Goal: Task Accomplishment & Management: Manage account settings

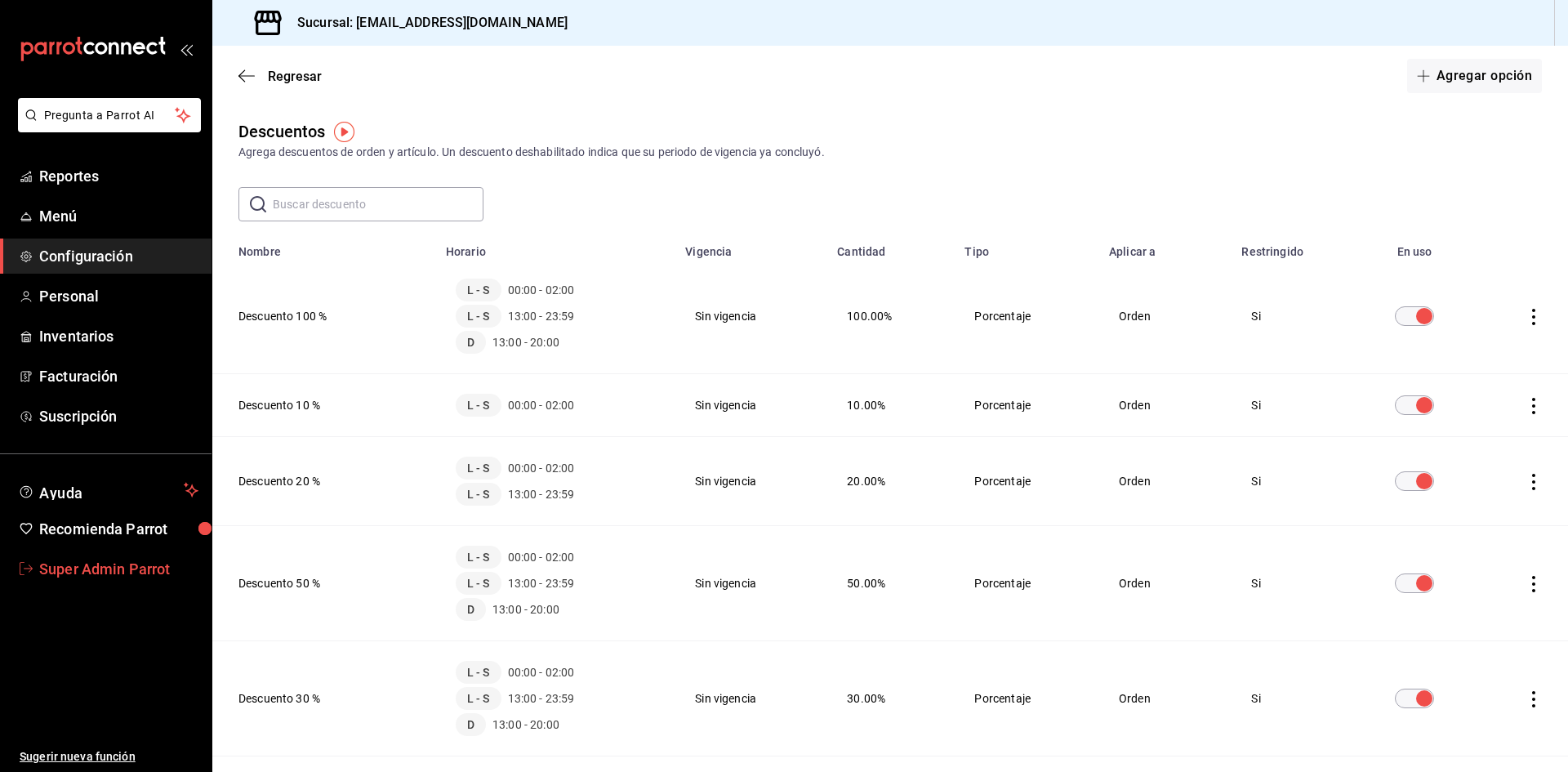
click at [102, 577] on span "Super Admin Parrot" at bounding box center [118, 569] width 159 height 22
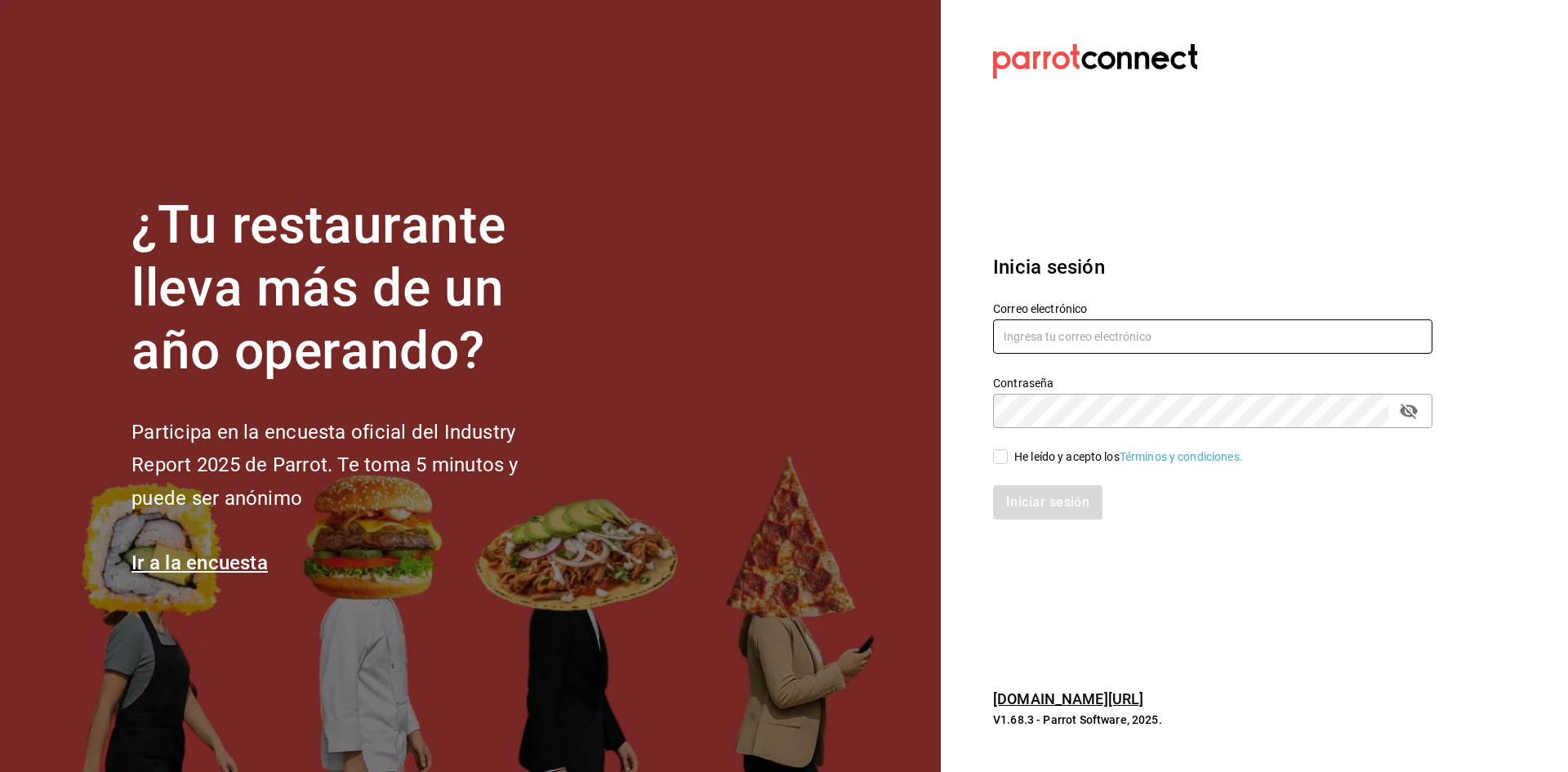
click at [1171, 337] on input "text" at bounding box center [1212, 336] width 439 height 34
type input "j"
click at [1196, 352] on input "text" at bounding box center [1212, 336] width 439 height 34
paste input "jantaasianpub@lapaz.com"
type input "jantaasianpub@lapaz.com"
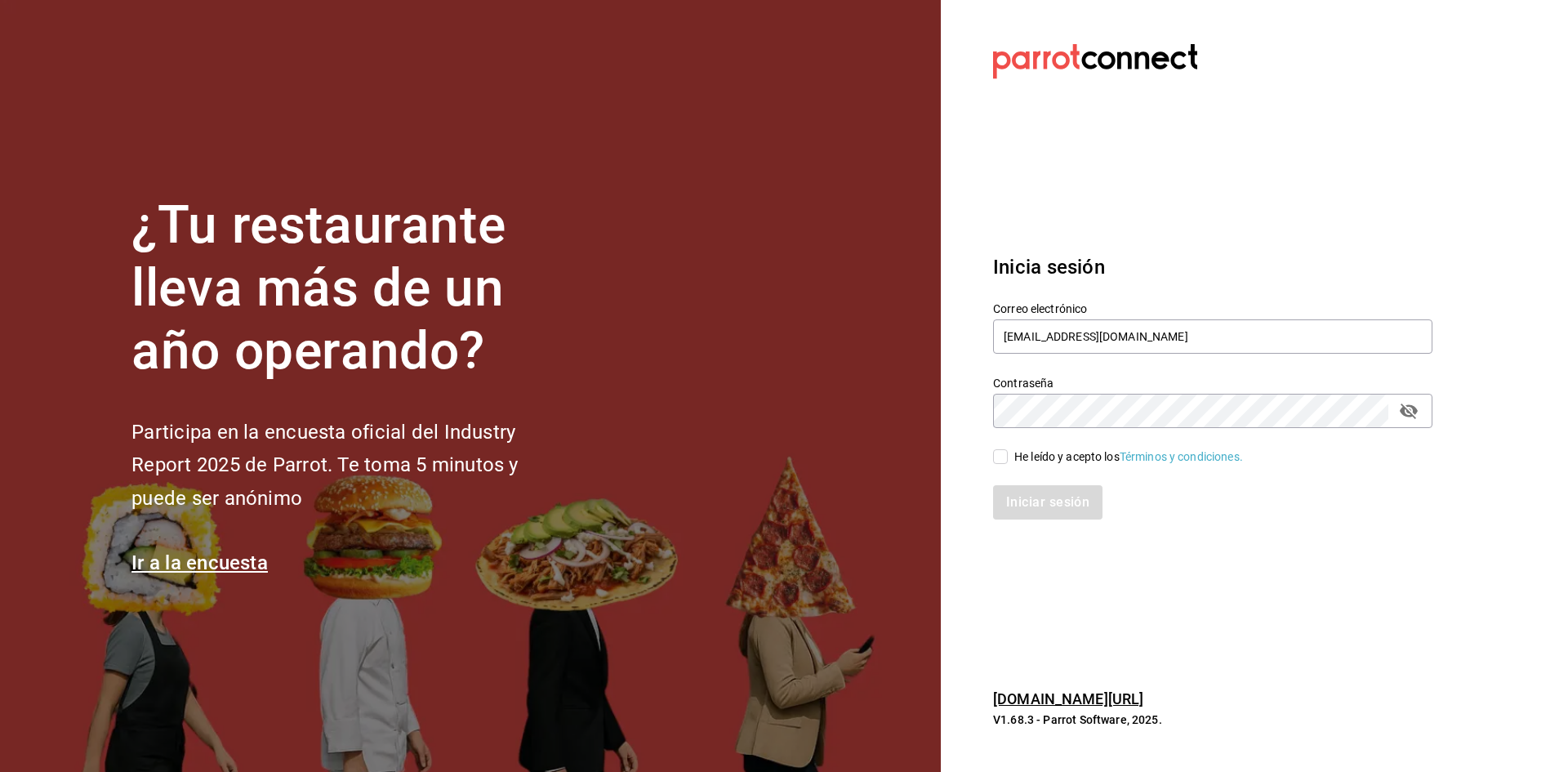
click at [1005, 456] on input "He leído y acepto los Términos y condiciones." at bounding box center [1000, 456] width 14 height 14
checkbox input "true"
click at [1024, 508] on button "Iniciar sesión" at bounding box center [1048, 502] width 111 height 34
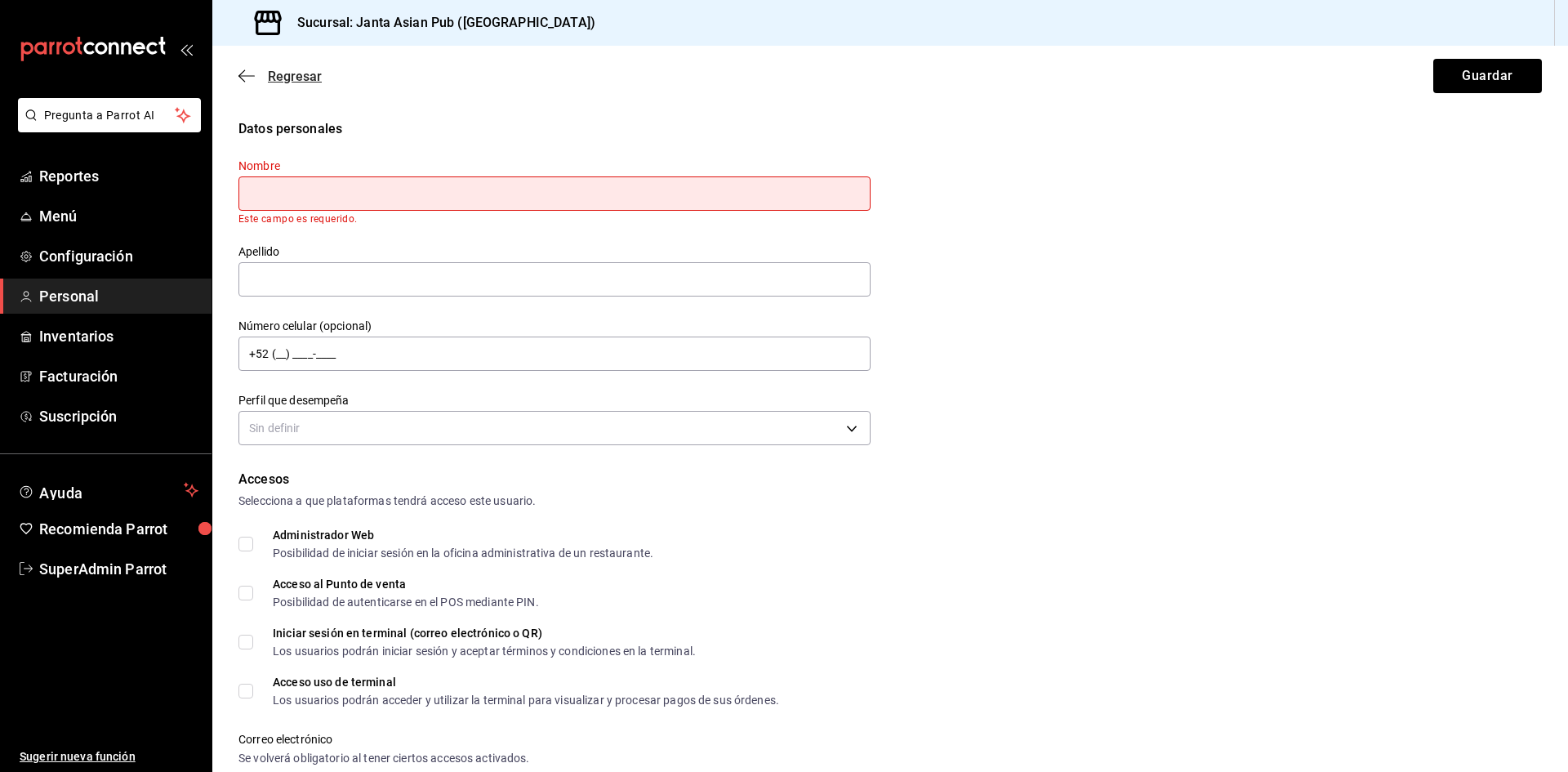
click at [247, 73] on icon "button" at bounding box center [246, 76] width 16 height 14
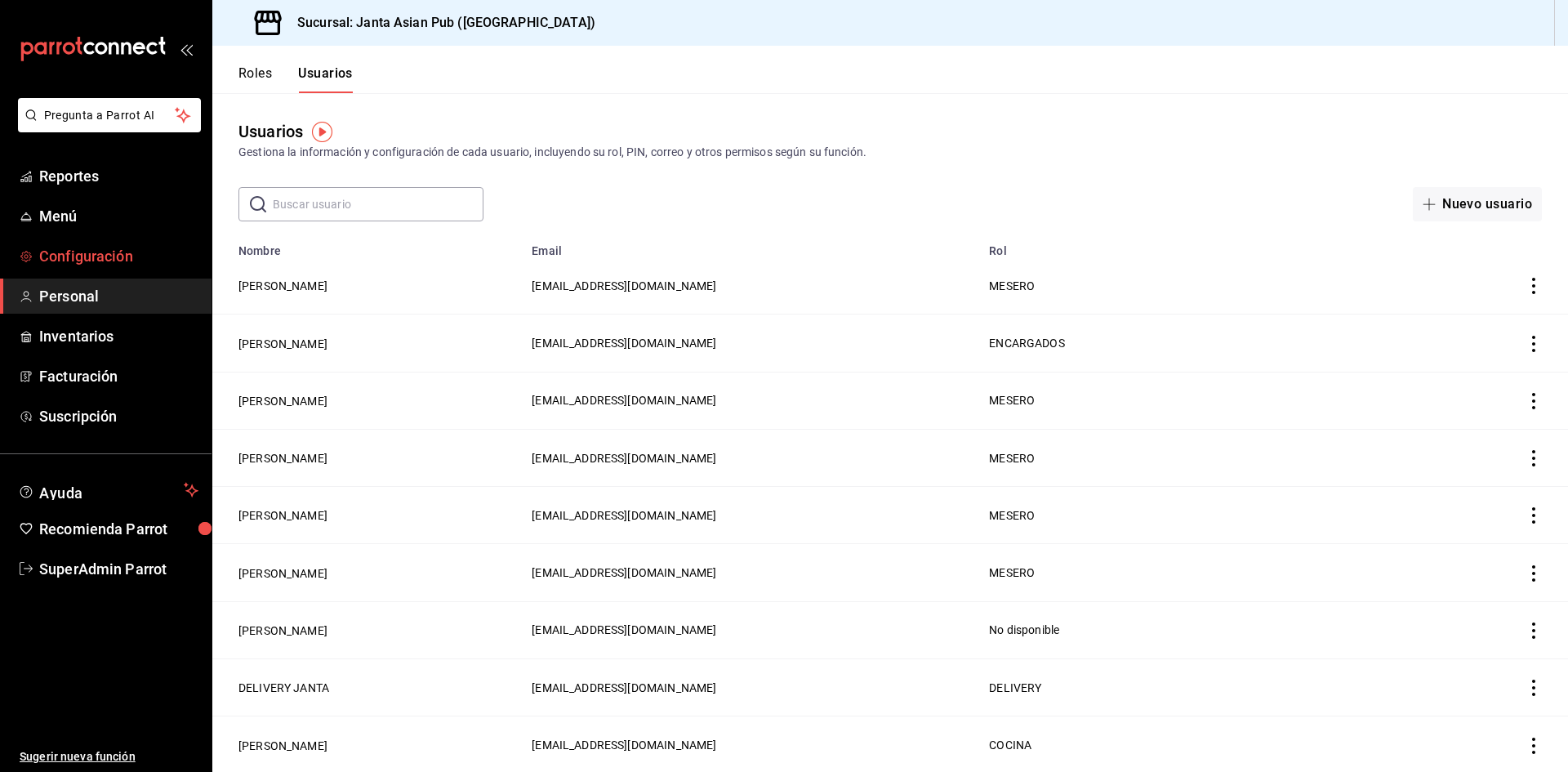
click at [65, 249] on span "Configuración" at bounding box center [118, 256] width 159 height 22
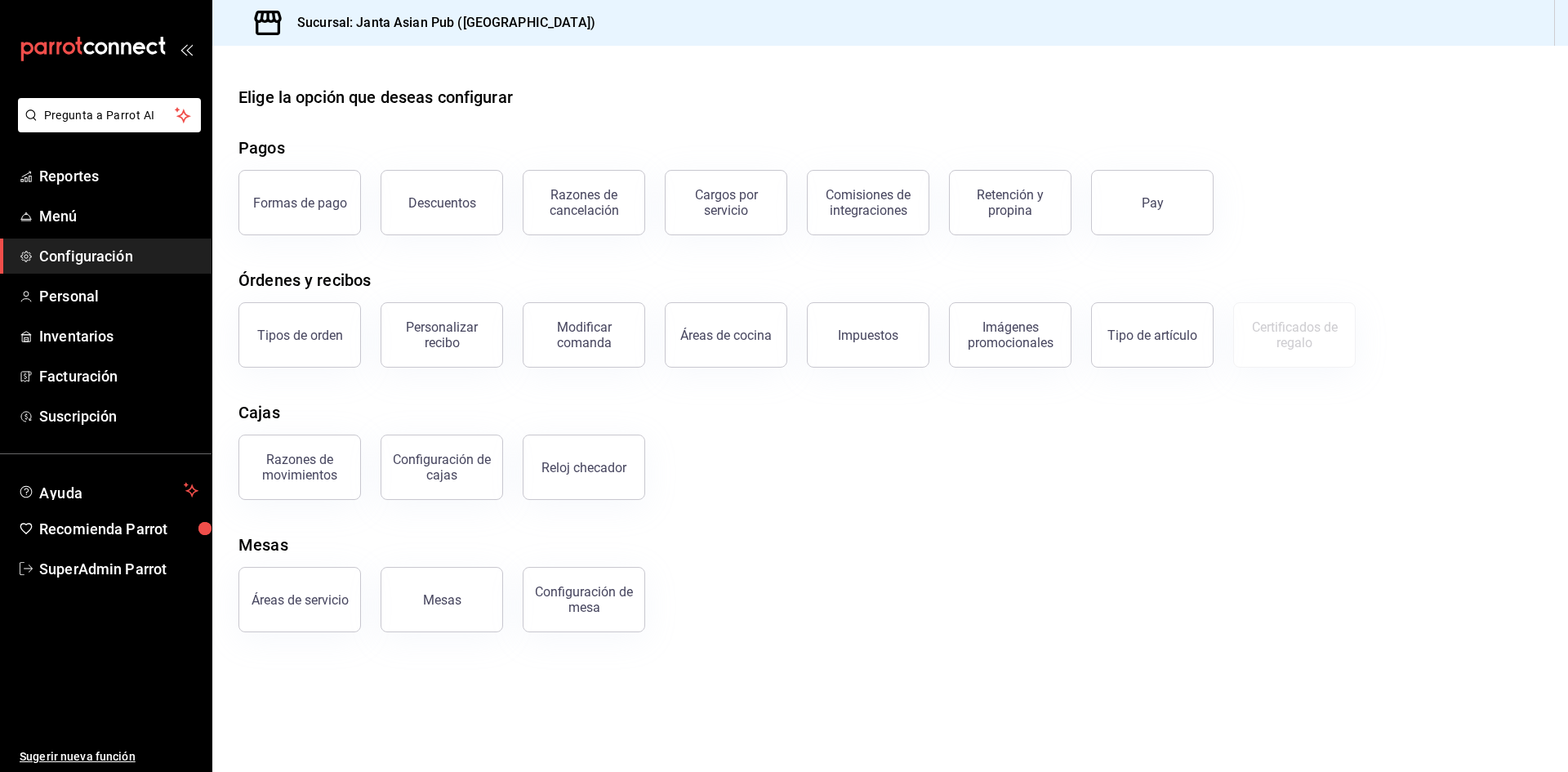
click at [464, 201] on div "Descuentos" at bounding box center [442, 203] width 68 height 15
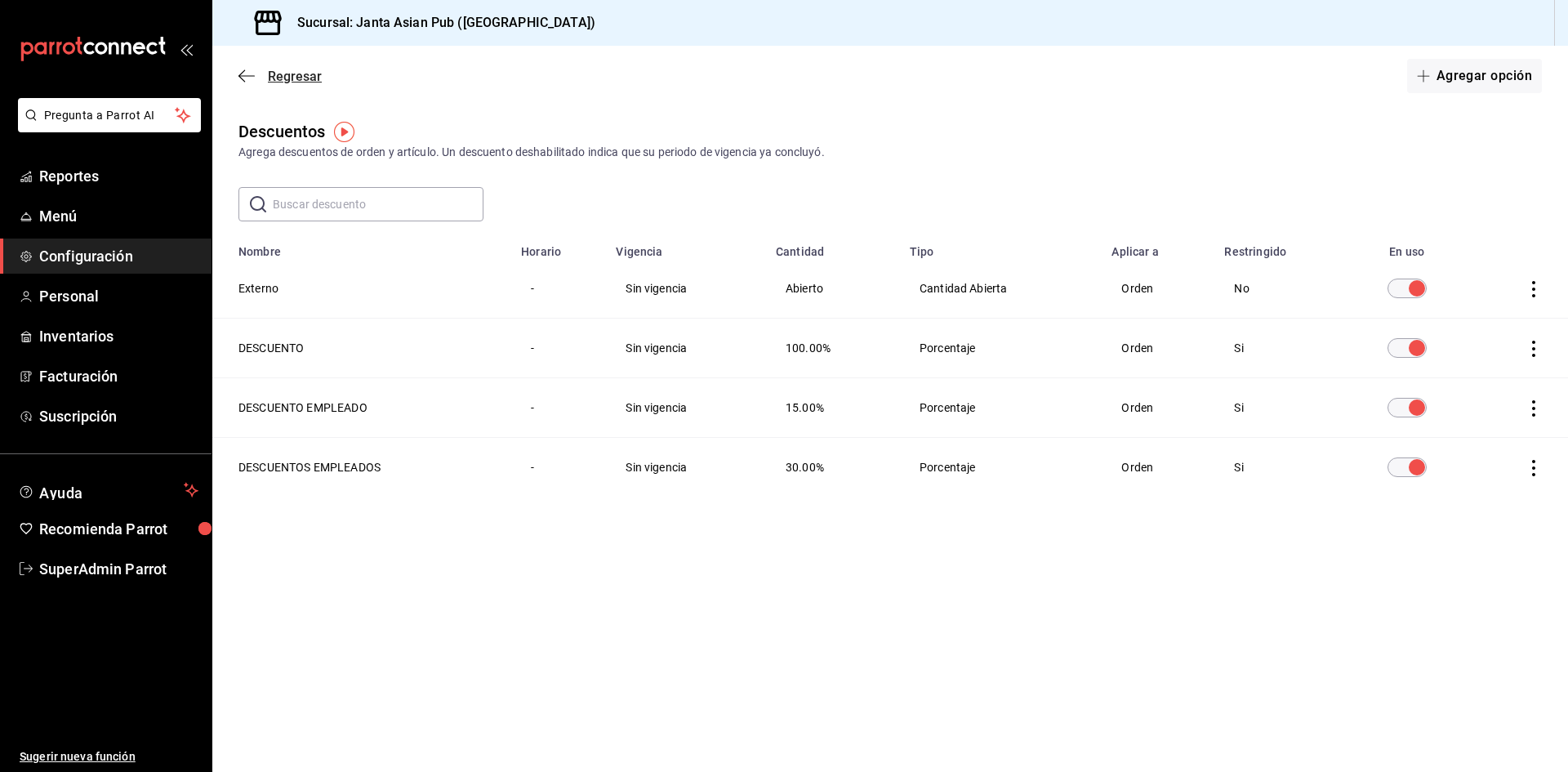
click at [241, 76] on icon "button" at bounding box center [246, 75] width 16 height 1
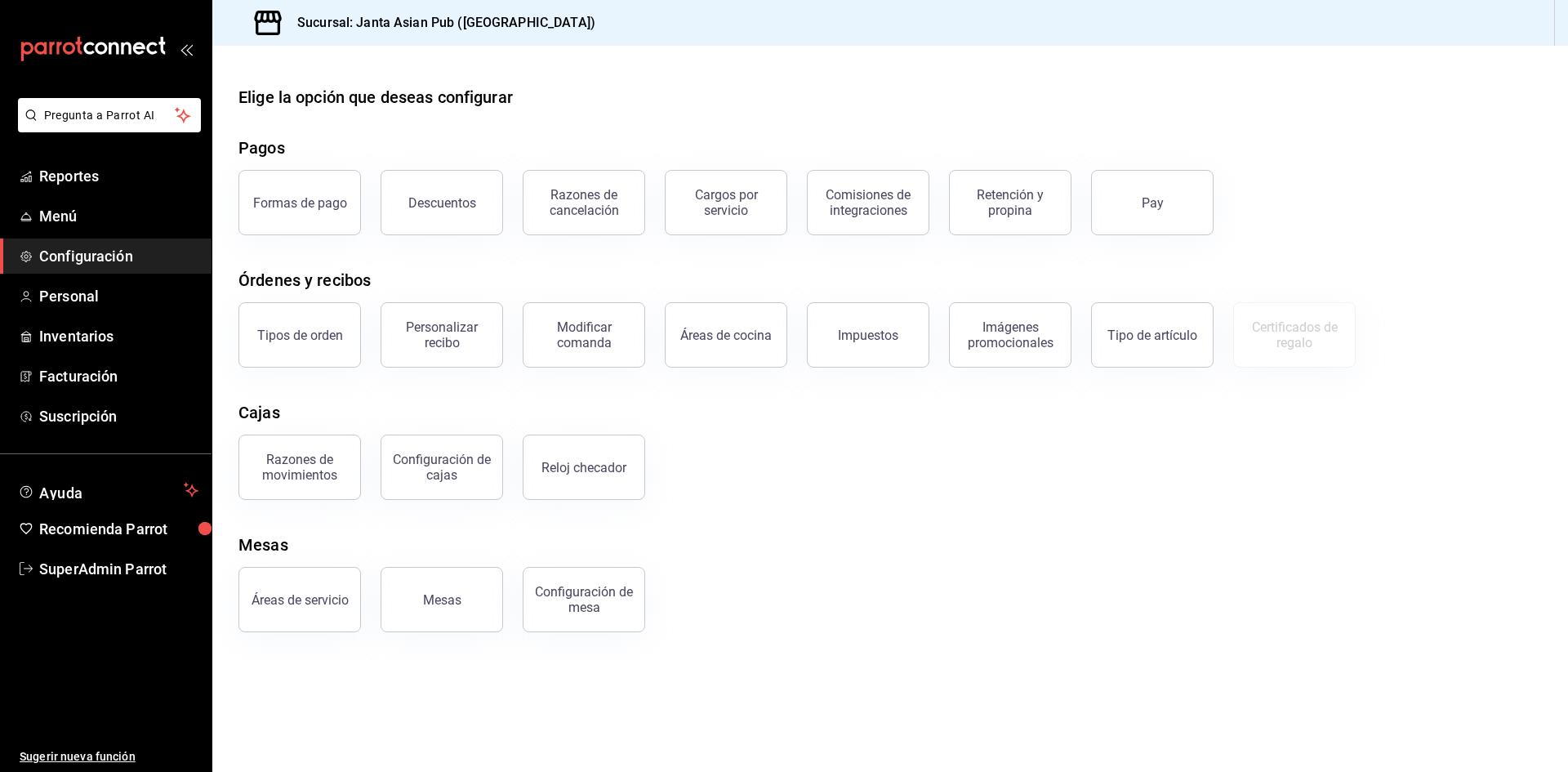
click at [830, 632] on main "Elige la opción que deseas configurar Pagos Formas de pago Descuentos Razones d…" at bounding box center [890, 409] width 1355 height 726
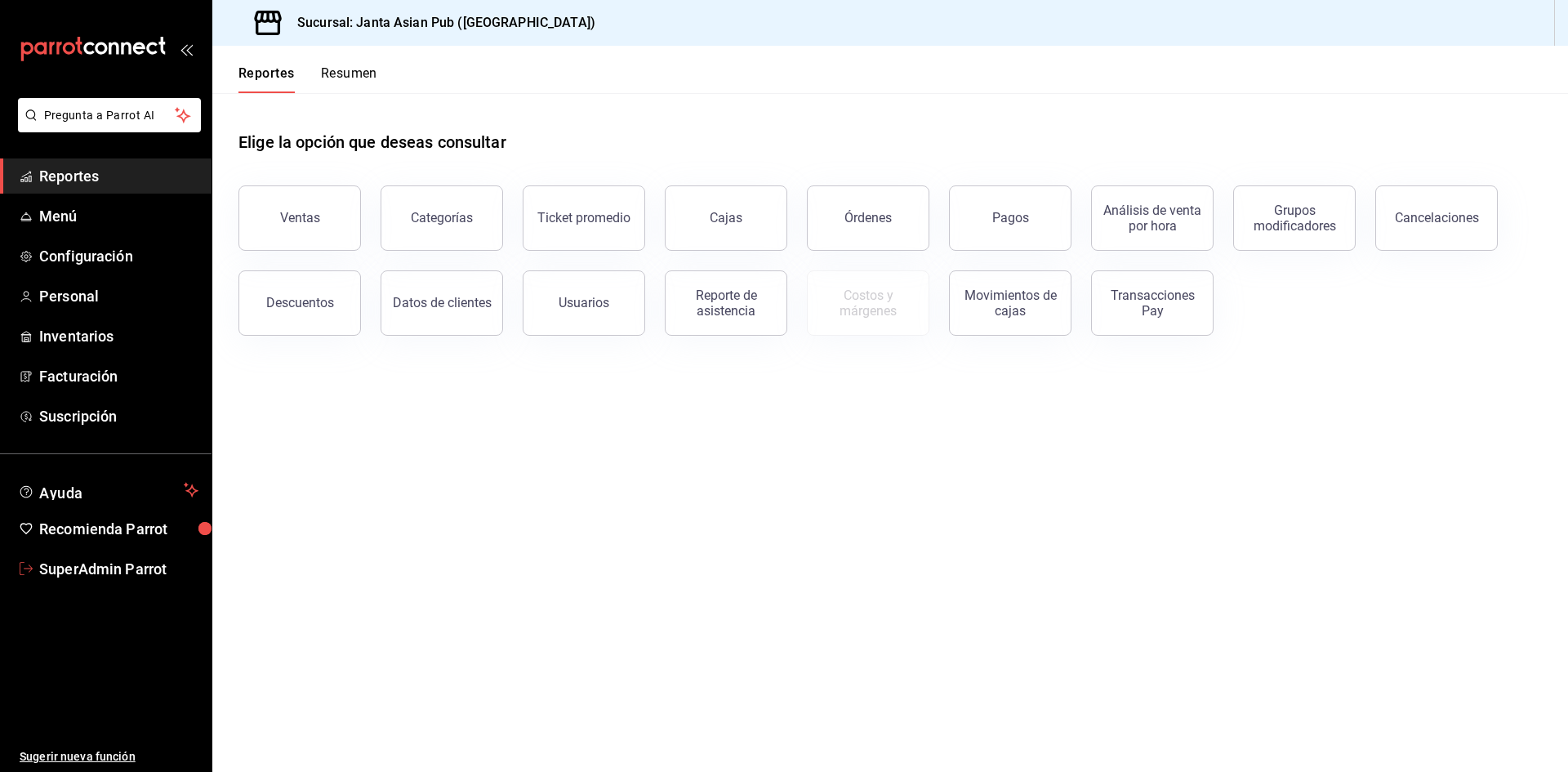
drag, startPoint x: 113, startPoint y: 566, endPoint x: 111, endPoint y: 546, distance: 20.1
click at [113, 566] on span "SuperAdmin Parrot" at bounding box center [118, 569] width 159 height 22
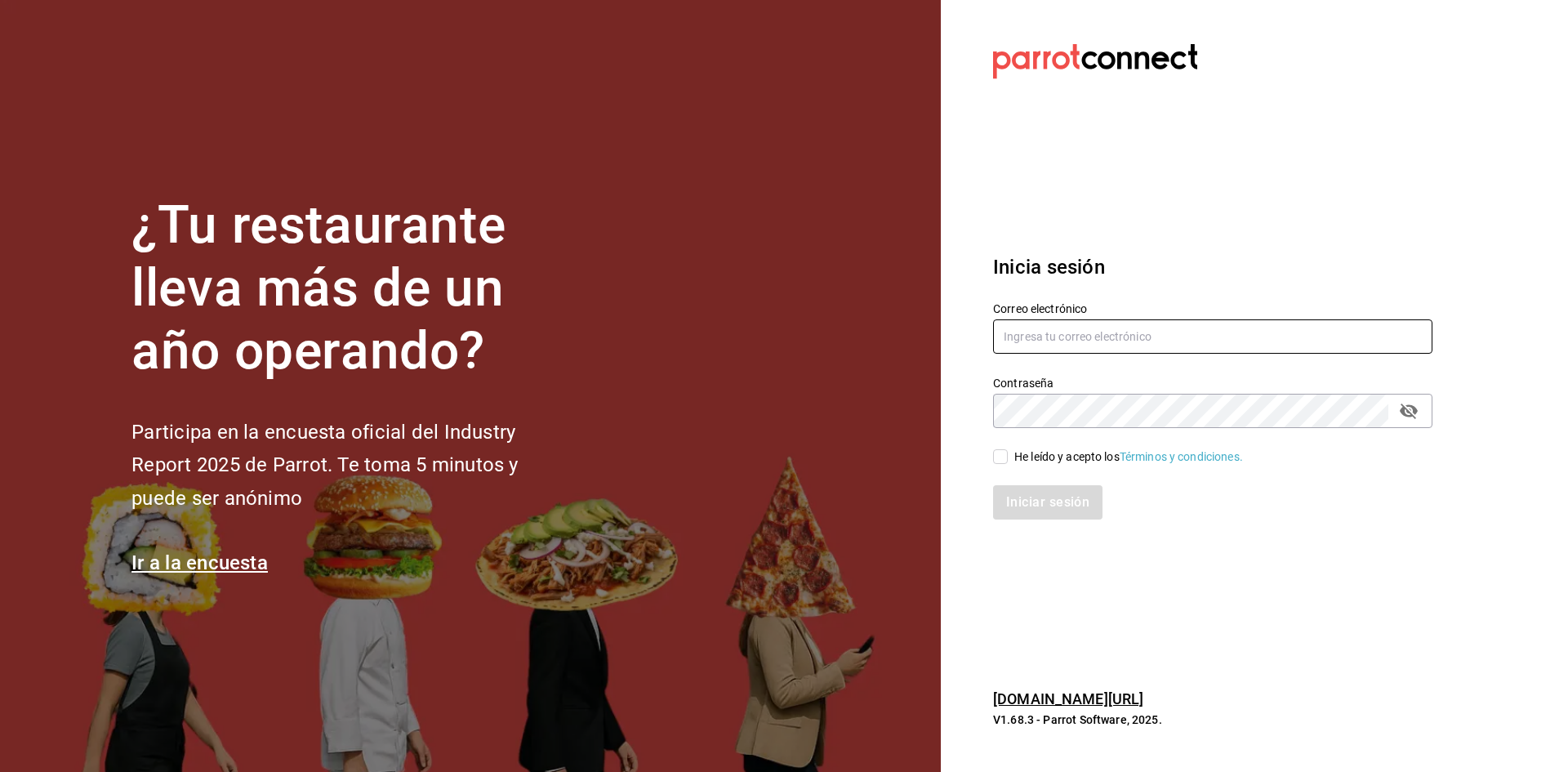
click at [1025, 336] on input "text" at bounding box center [1212, 336] width 439 height 34
type input "[EMAIL_ADDRESS][DOMAIN_NAME]"
click at [996, 454] on input "He leído y acepto los Términos y condiciones." at bounding box center [1000, 456] width 14 height 14
checkbox input "true"
click at [1014, 512] on button "Iniciar sesión" at bounding box center [1048, 502] width 111 height 34
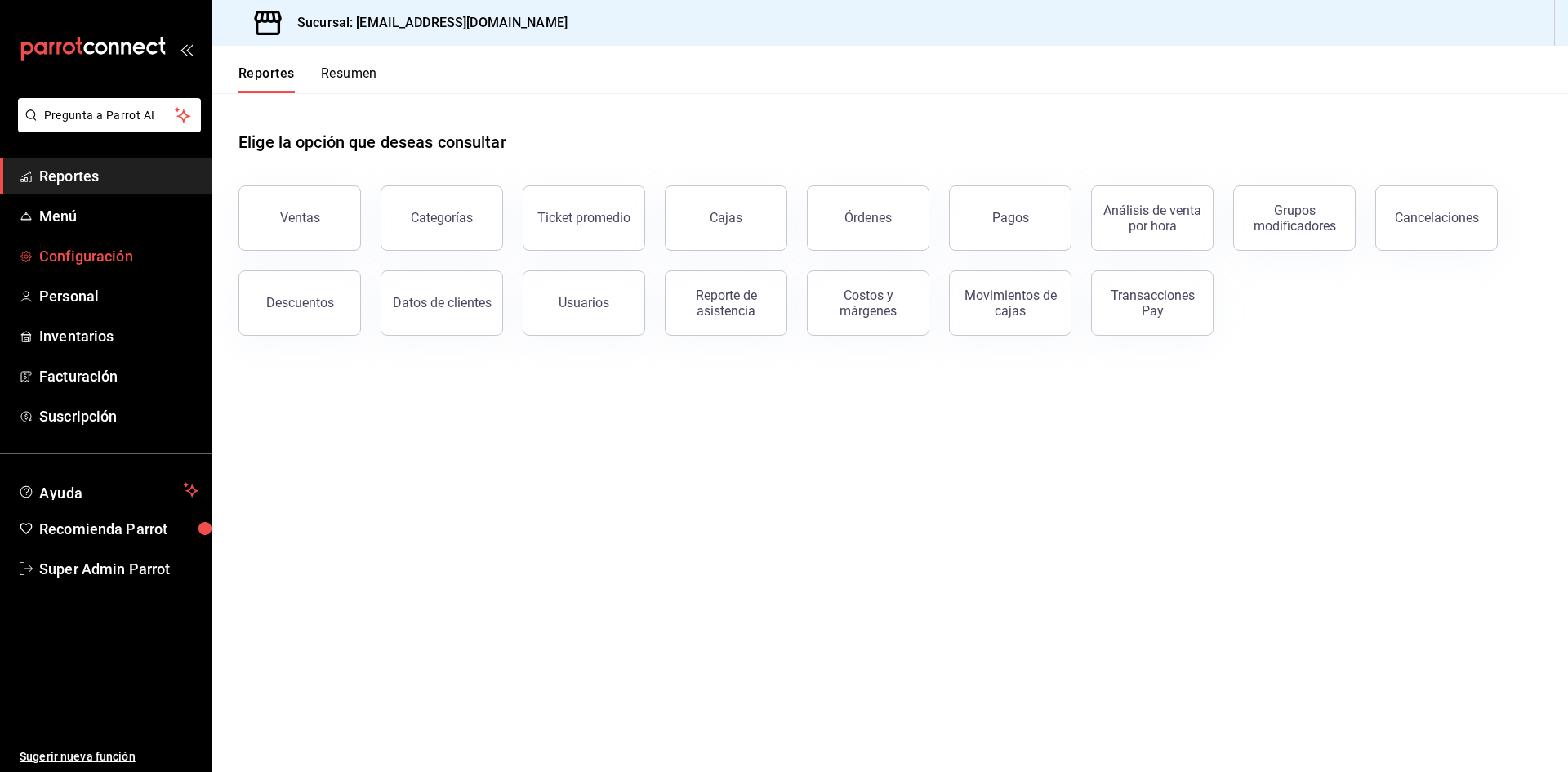
click at [96, 254] on span "Configuración" at bounding box center [118, 256] width 159 height 22
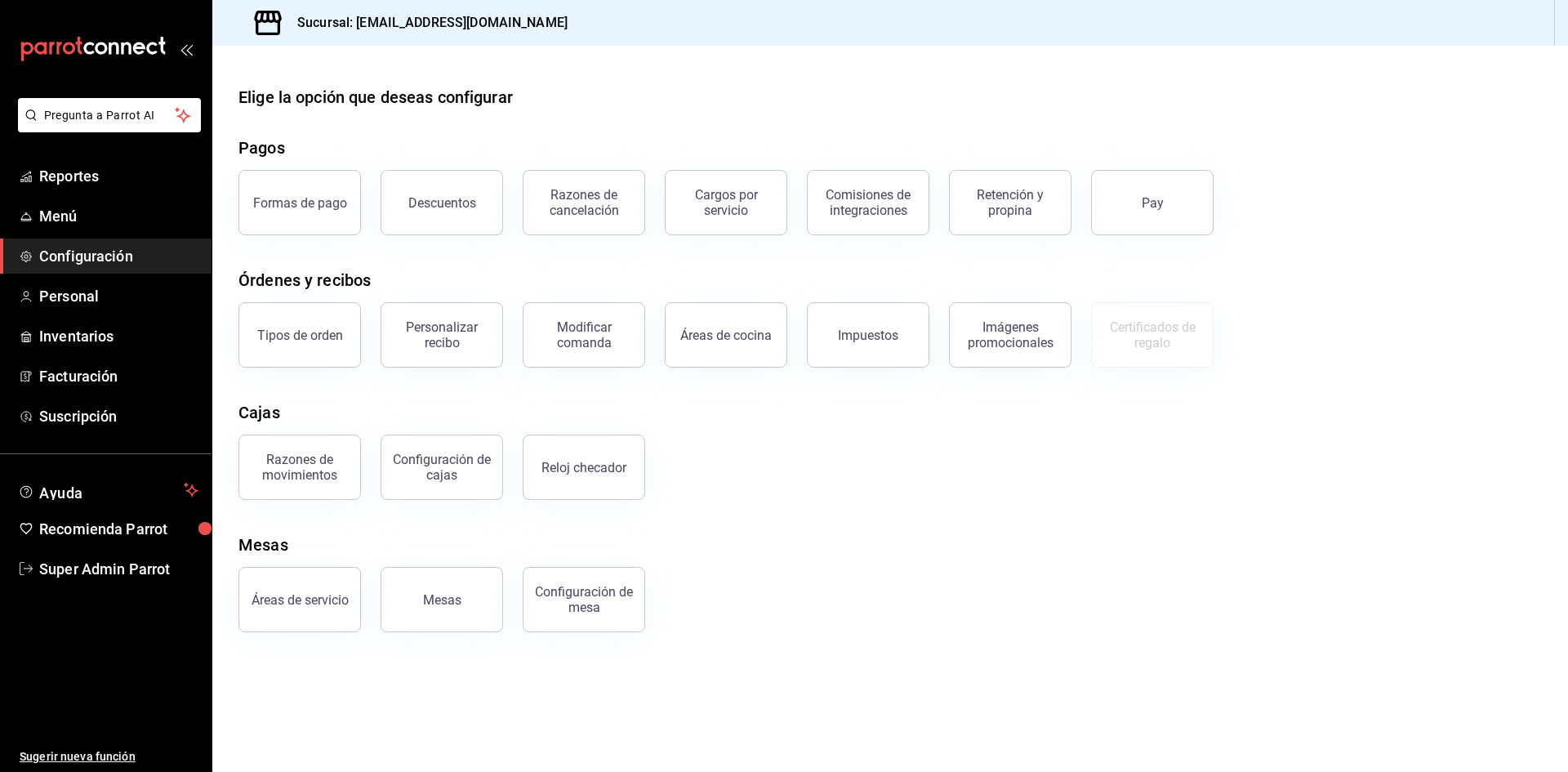
click at [413, 252] on div "Elige la opción que deseas configurar Pagos Formas de pago Descuentos Razones d…" at bounding box center [890, 358] width 1355 height 547
click at [419, 221] on button "Descuentos" at bounding box center [442, 203] width 123 height 66
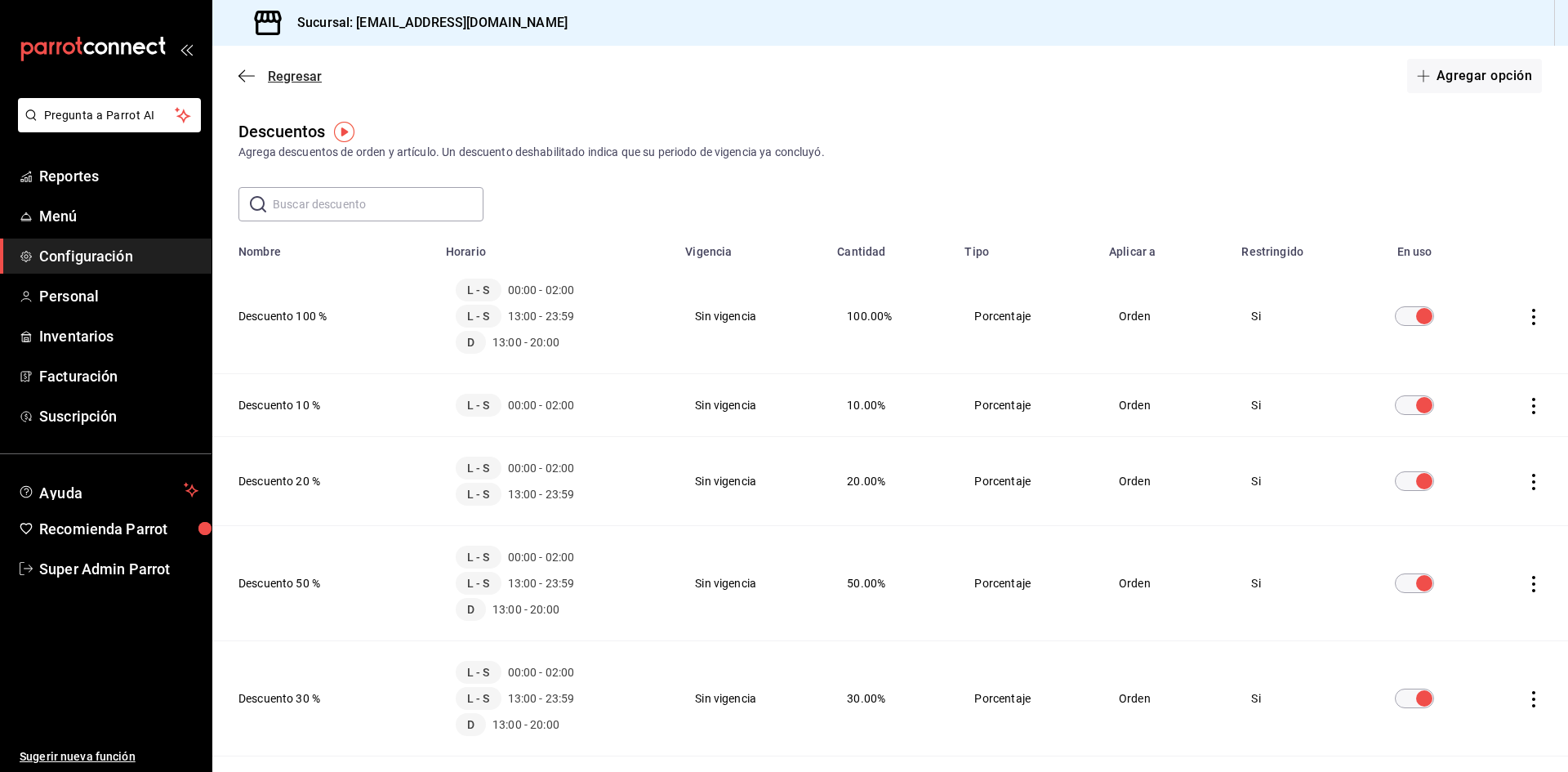
click at [250, 71] on icon "button" at bounding box center [246, 76] width 16 height 14
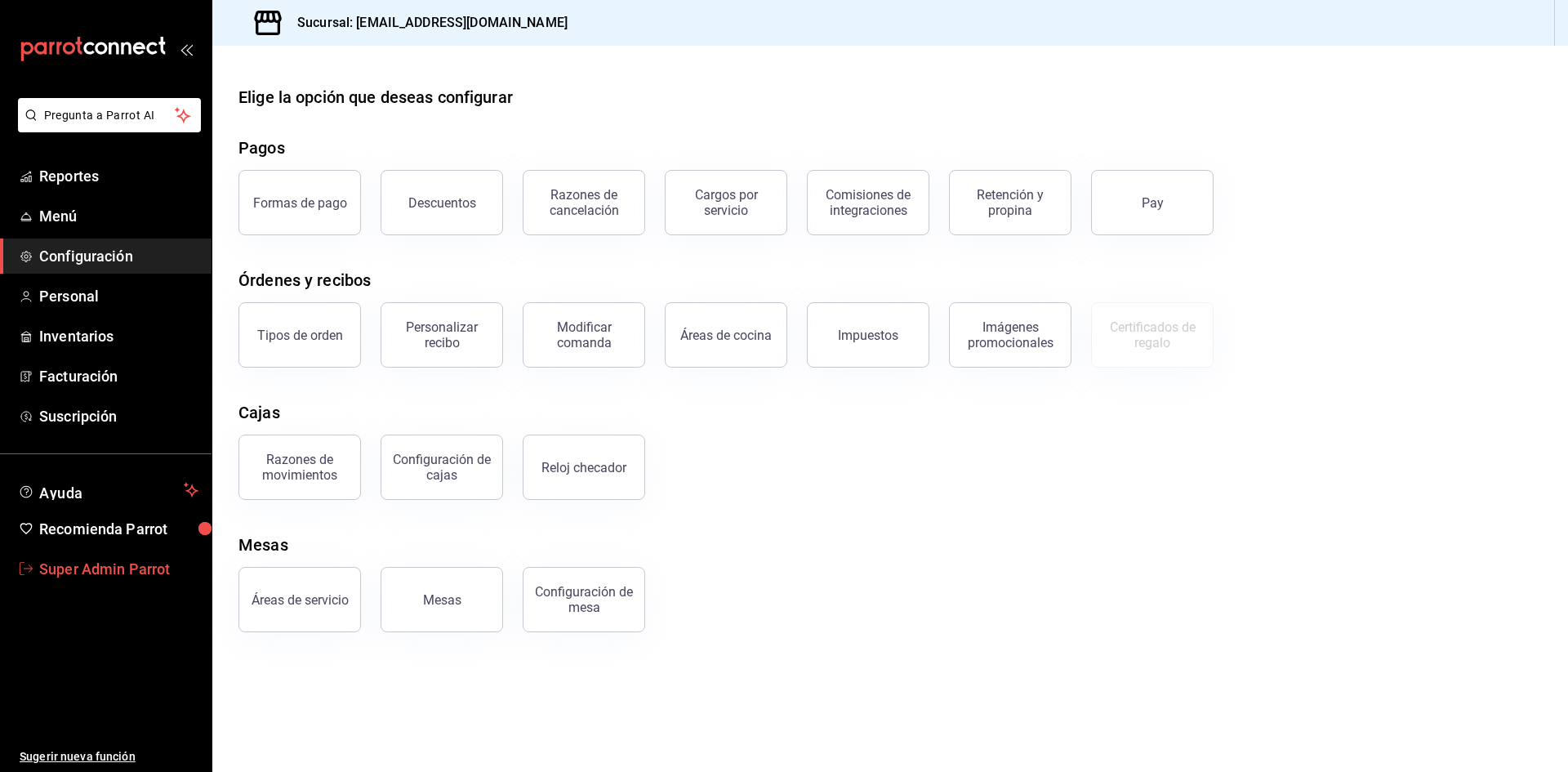
click at [118, 558] on span "Super Admin Parrot" at bounding box center [118, 569] width 159 height 22
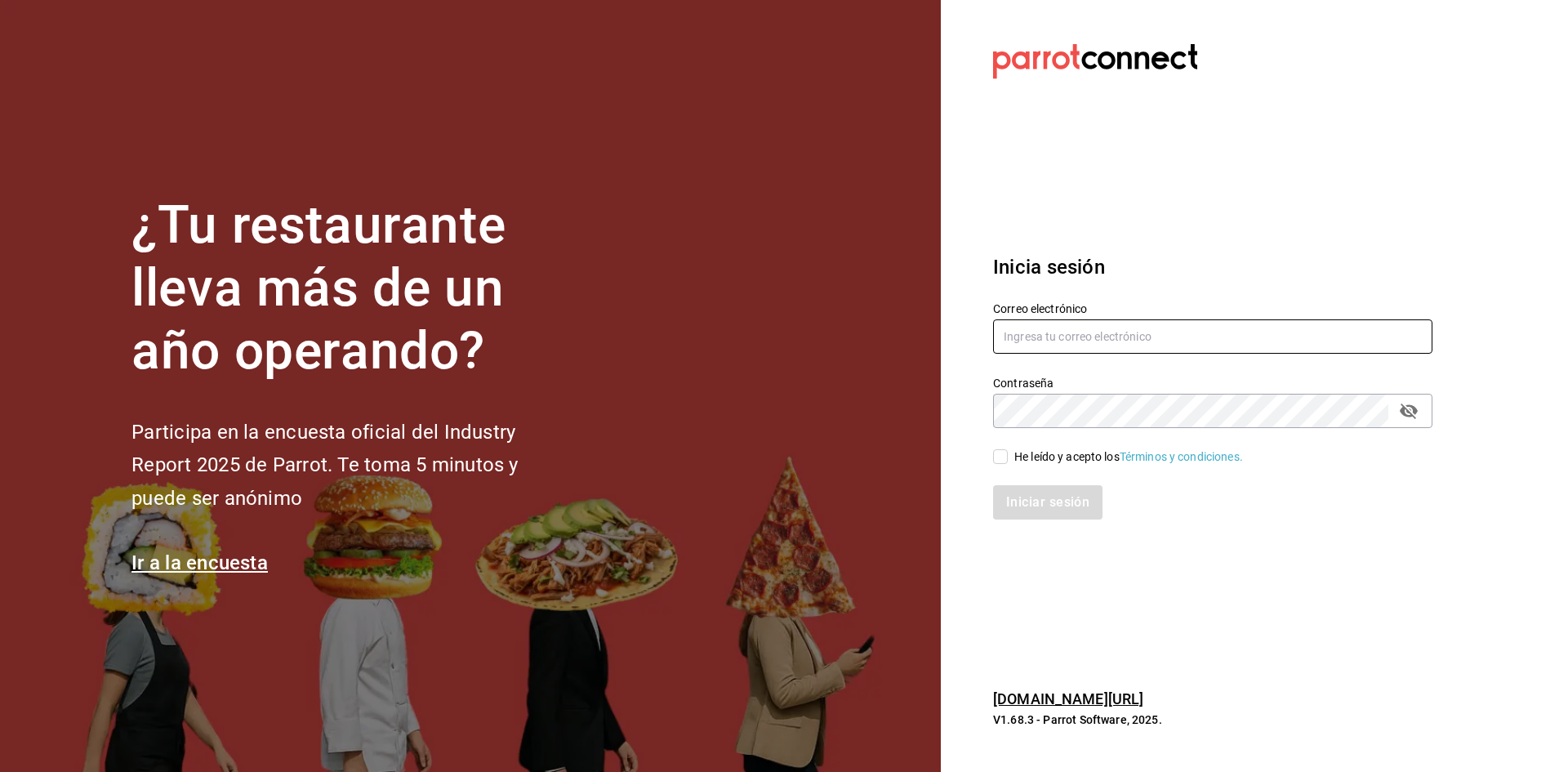
click at [1074, 339] on input "text" at bounding box center [1212, 336] width 439 height 34
paste input "mendl@cdmx.com"
type input "mendl@cdmx.com"
click at [1057, 613] on section "Datos incorrectos. Verifica que tu Correo o Contraseña estén bien escritos. Ini…" at bounding box center [1206, 386] width 531 height 772
click at [1135, 341] on input "text" at bounding box center [1212, 336] width 439 height 34
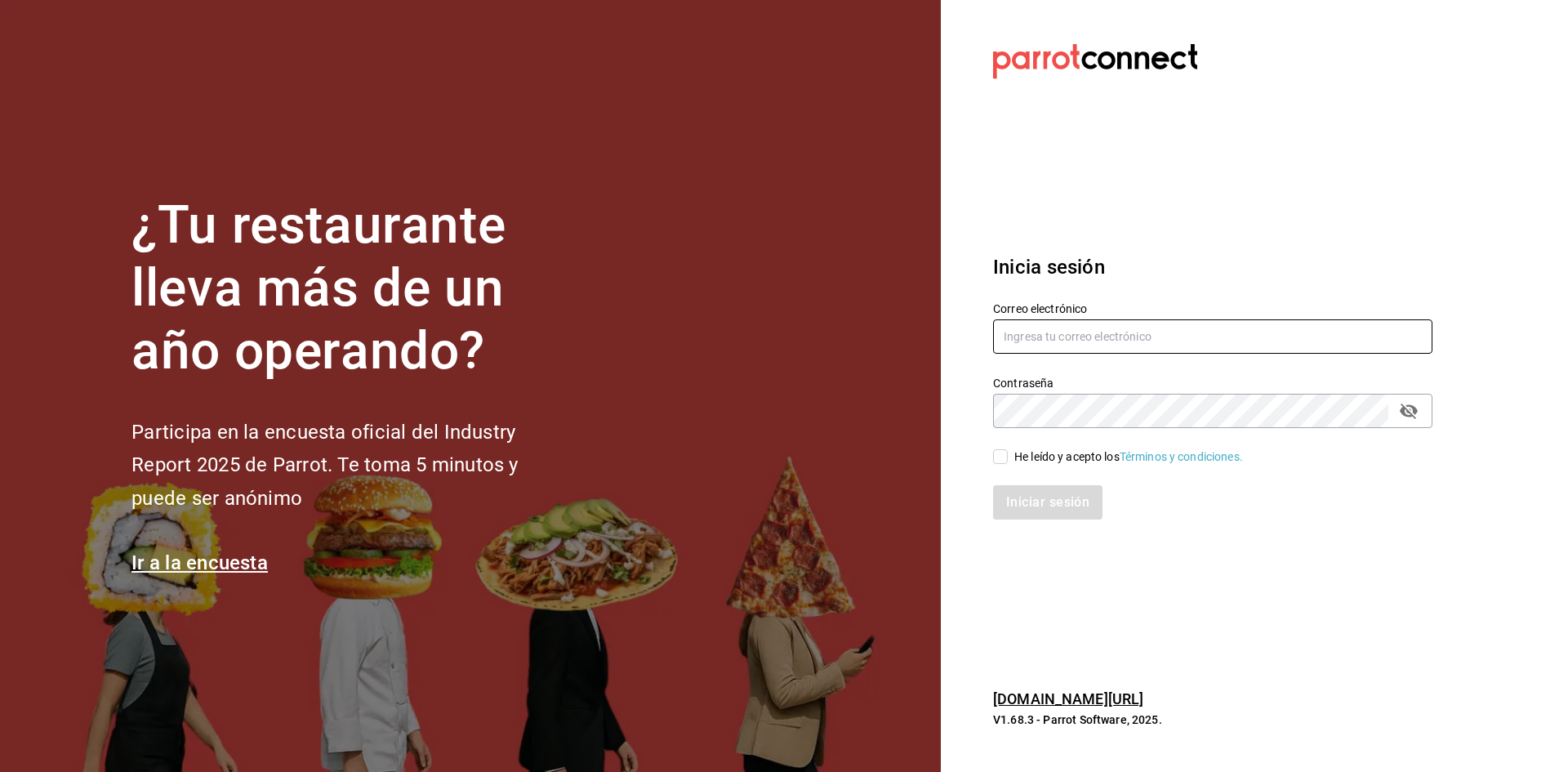
type input "[EMAIL_ADDRESS][DOMAIN_NAME]"
click at [993, 455] on input "He leído y acepto los Términos y condiciones." at bounding box center [1000, 456] width 14 height 14
checkbox input "true"
click at [1046, 519] on div "Inicia sesión Correo electrónico [EMAIL_ADDRESS][DOMAIN_NAME] Contraseña Contra…" at bounding box center [1212, 386] width 439 height 306
click at [1046, 513] on button "Iniciar sesión" at bounding box center [1048, 502] width 111 height 34
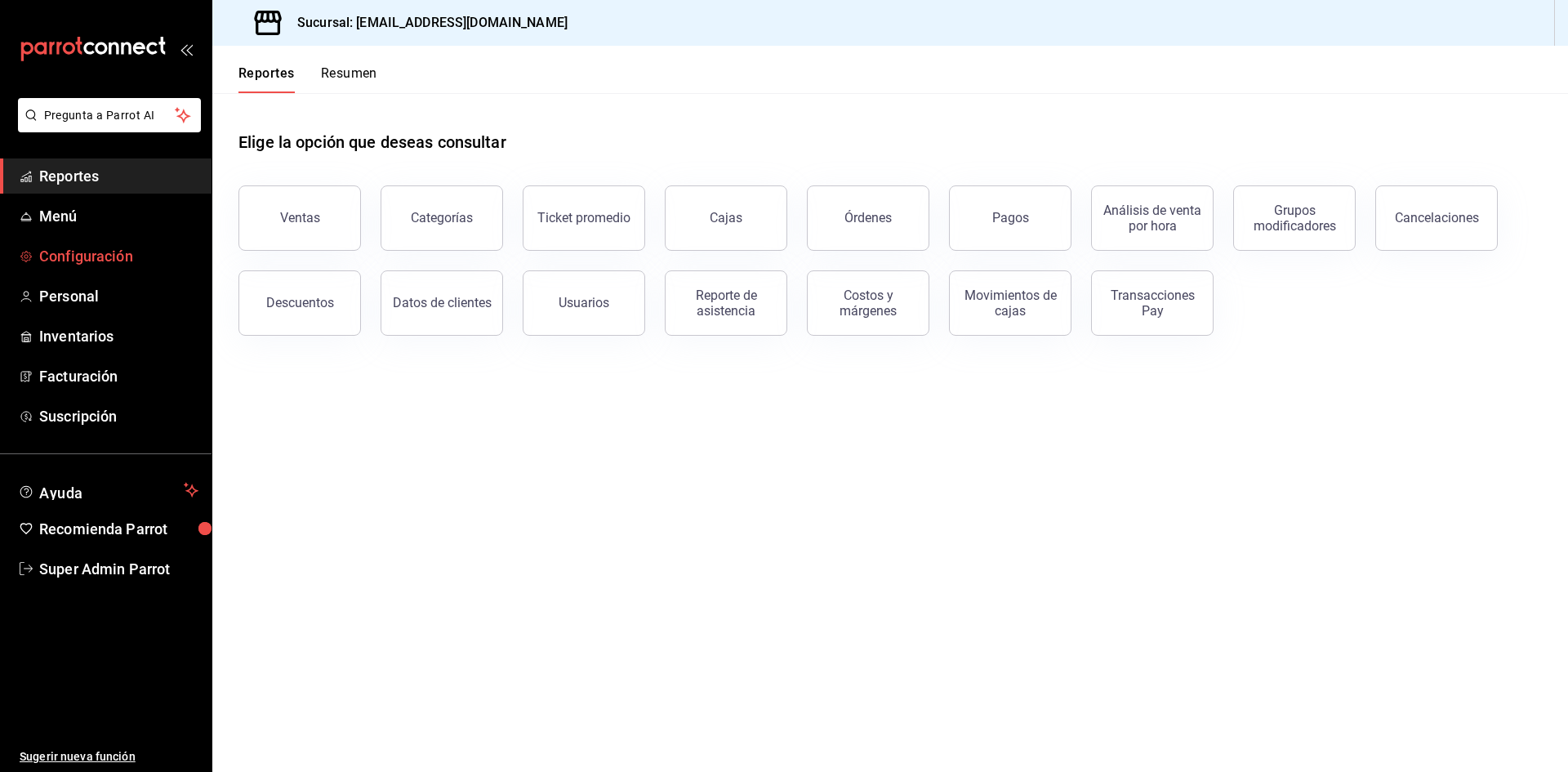
click at [110, 258] on span "Configuración" at bounding box center [118, 256] width 159 height 22
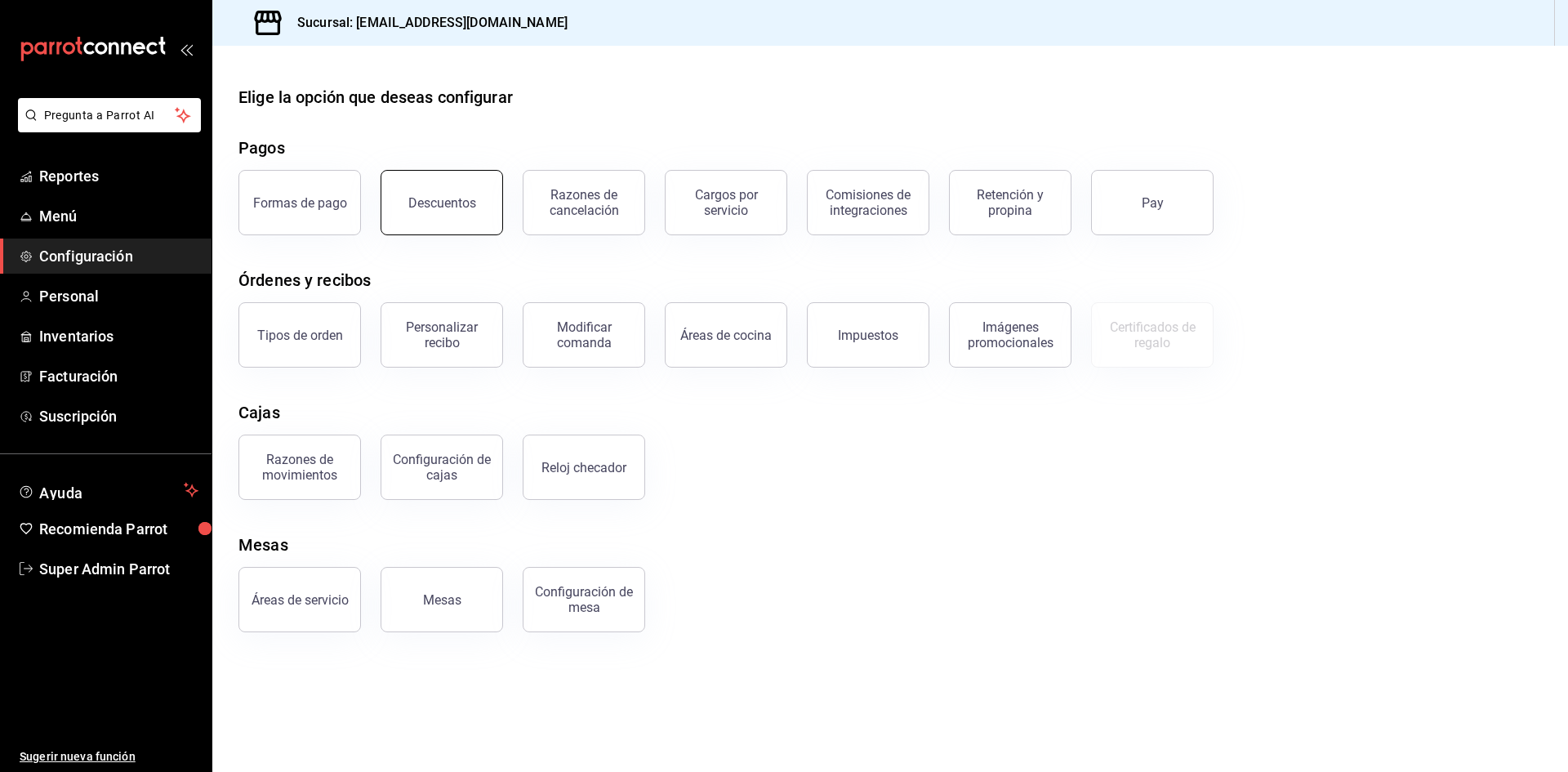
click at [430, 220] on button "Descuentos" at bounding box center [442, 203] width 123 height 66
